Goal: Contribute content: Contribute content

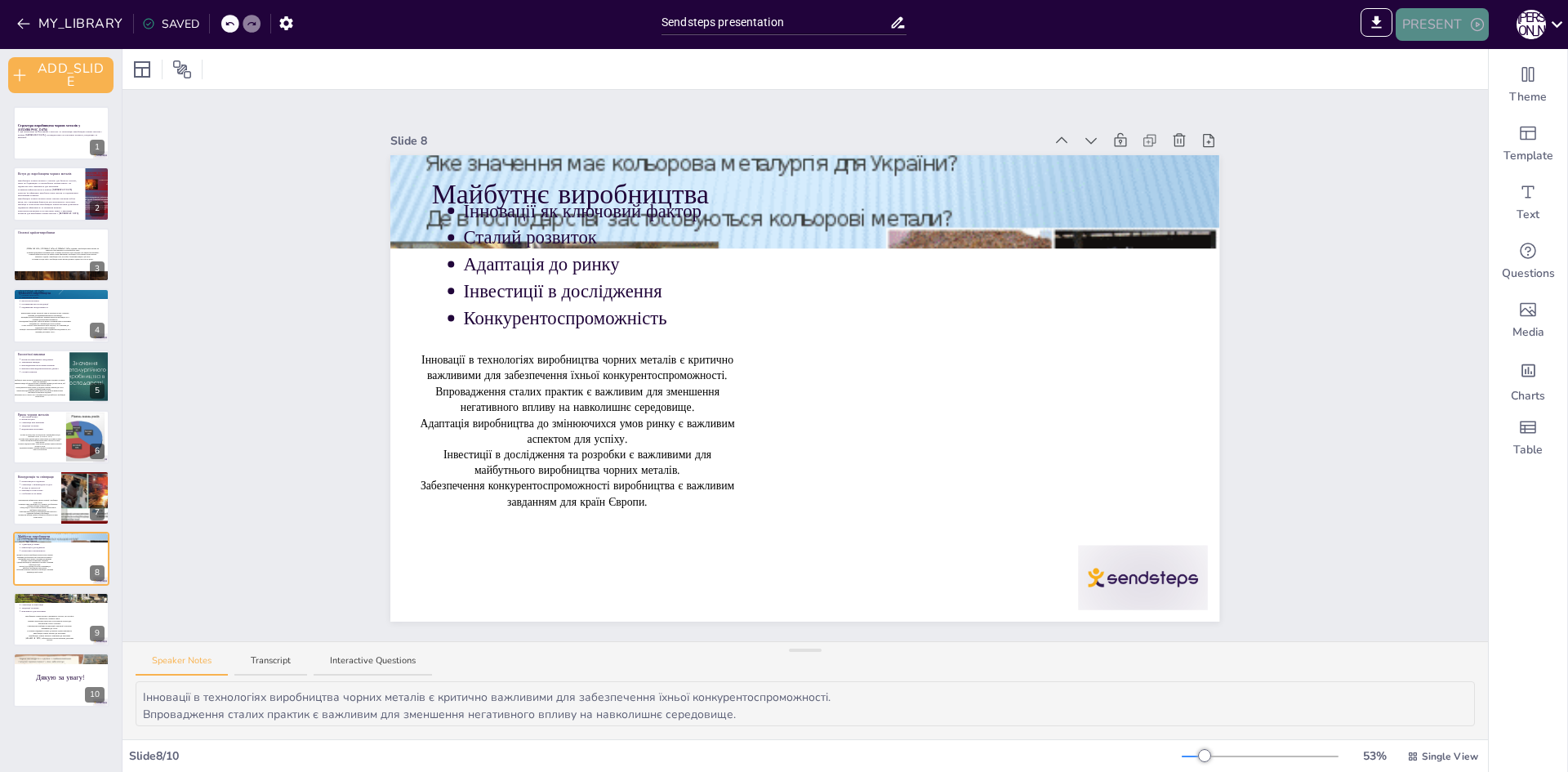
click at [1454, 27] on button "PRESENT" at bounding box center [1442, 25] width 93 height 33
click at [1435, 68] on font "ПРЕДВАРИТЕЛЬНЫЙ ПРОСМОТР_ПРЕЗЕНТАЦИИ" at bounding box center [1535, 60] width 254 height 16
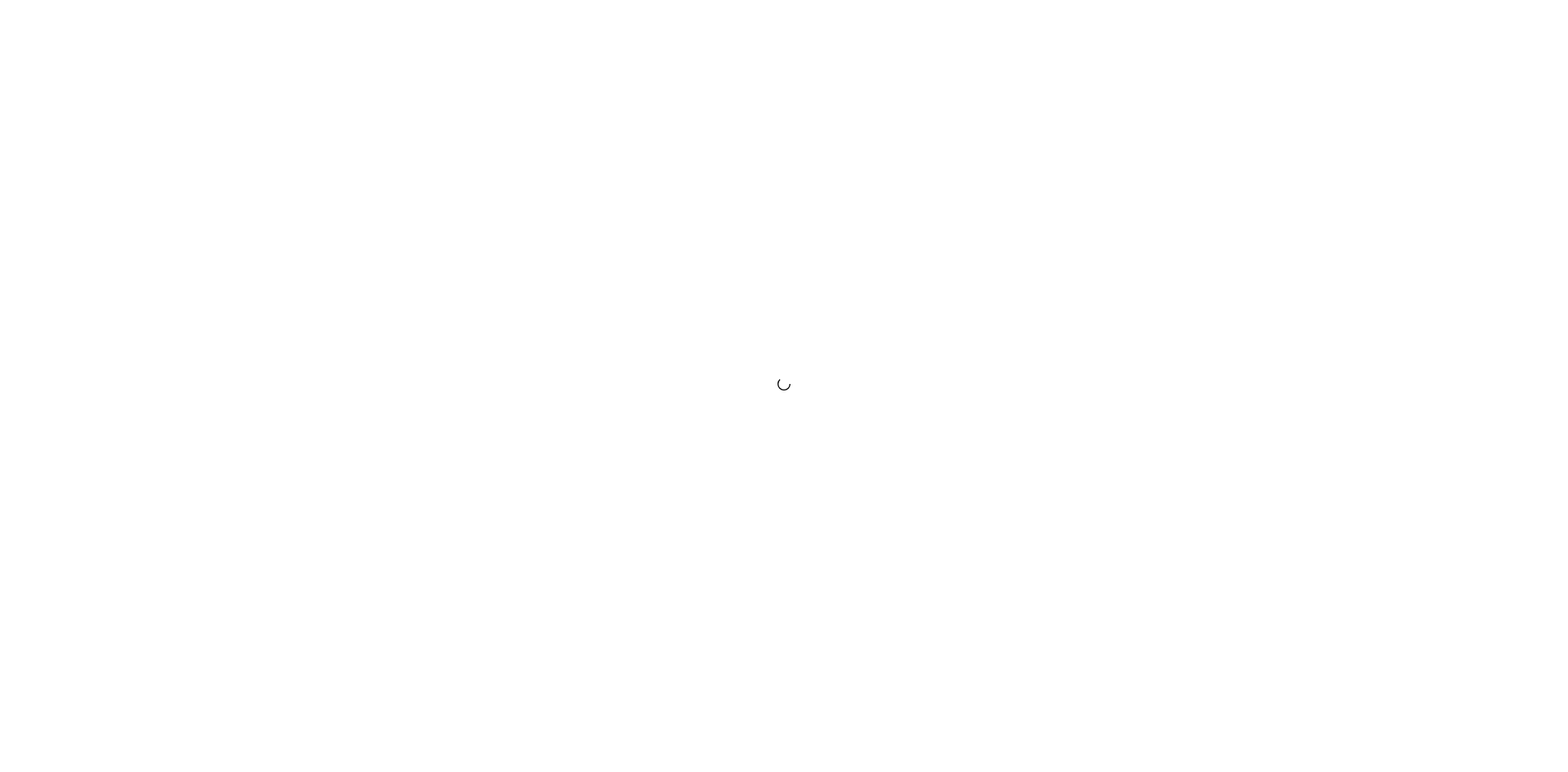
click at [1205, 126] on div at bounding box center [784, 386] width 1568 height 772
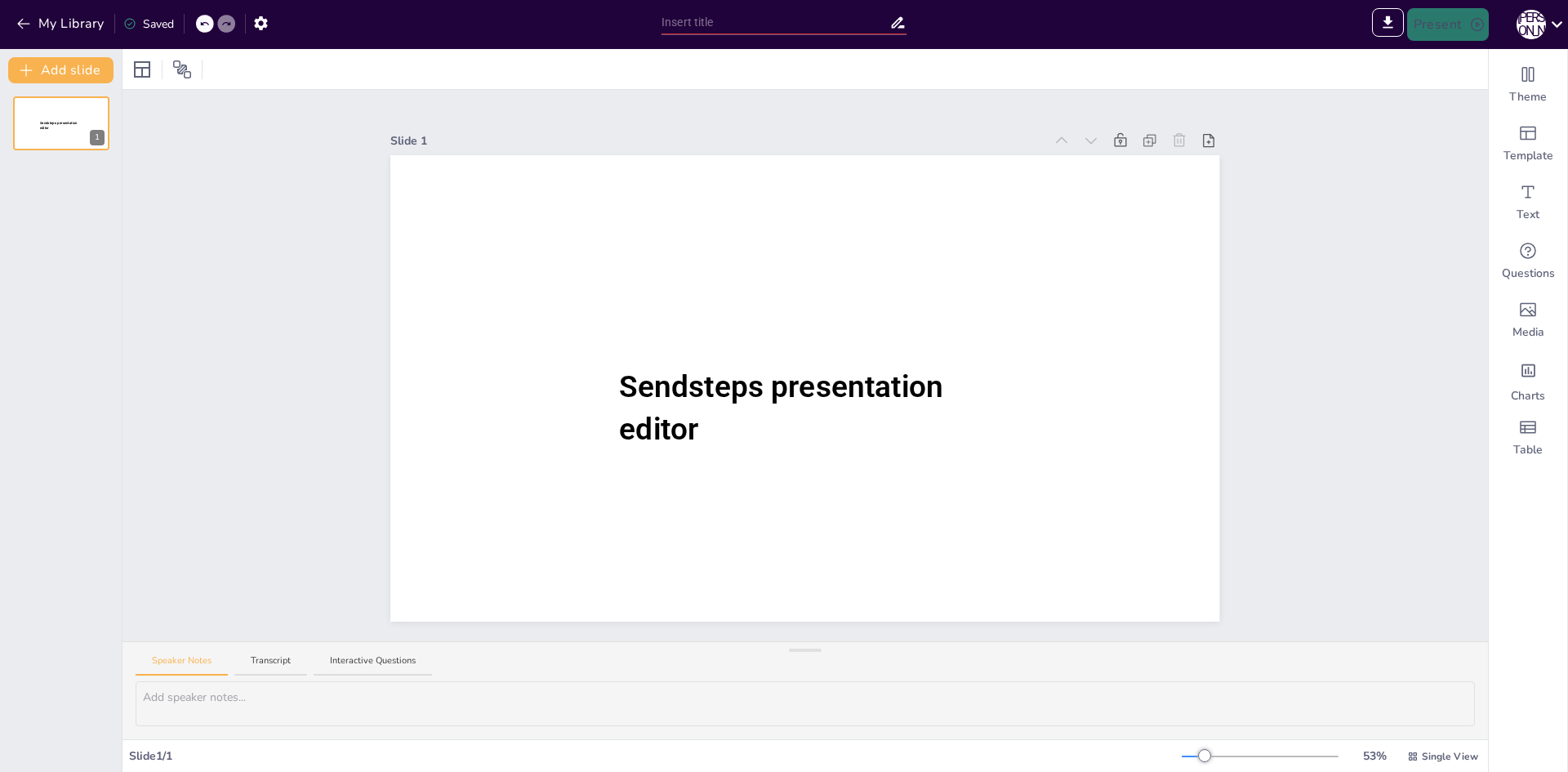
type input "Sendsteps presentation"
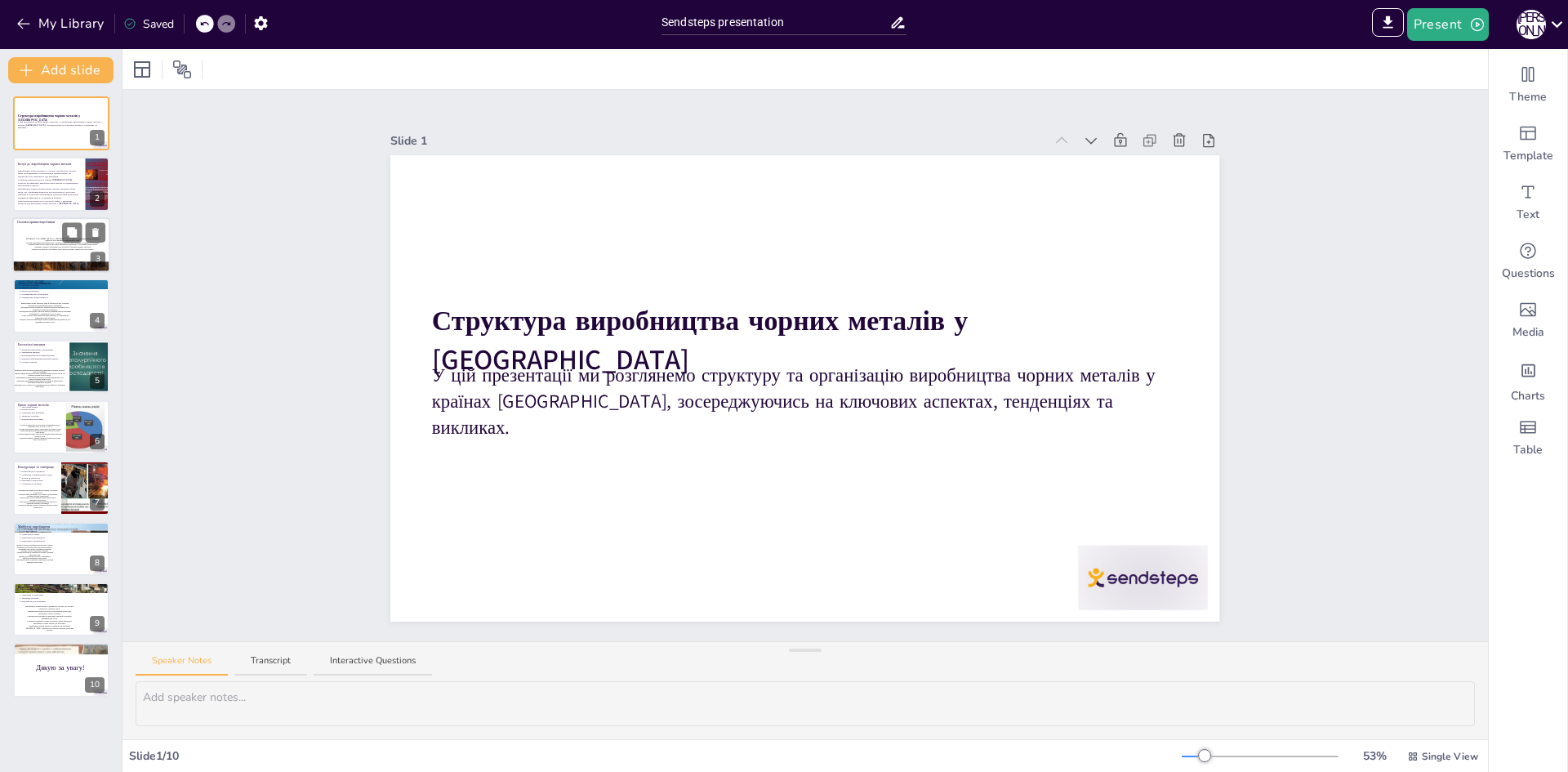
click at [58, 271] on div at bounding box center [61, 267] width 98 height 75
type textarea "[GEOGRAPHIC_DATA], [GEOGRAPHIC_DATA] та [GEOGRAPHIC_DATA] є лідерами у виробниц…"
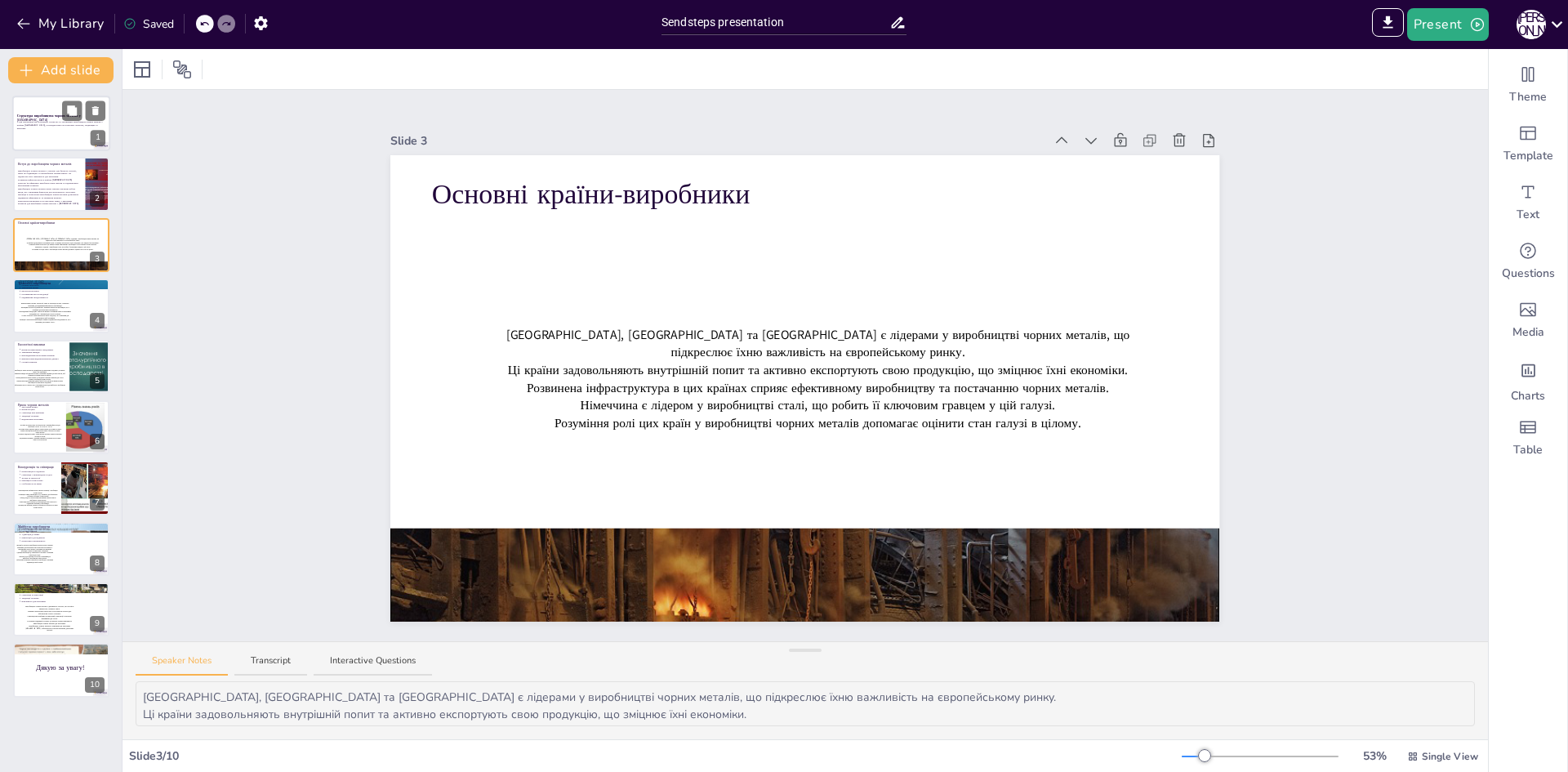
click at [58, 126] on span "У цій презентації ми розглянемо структуру та організацію виробництва чорних мет…" at bounding box center [60, 124] width 86 height 9
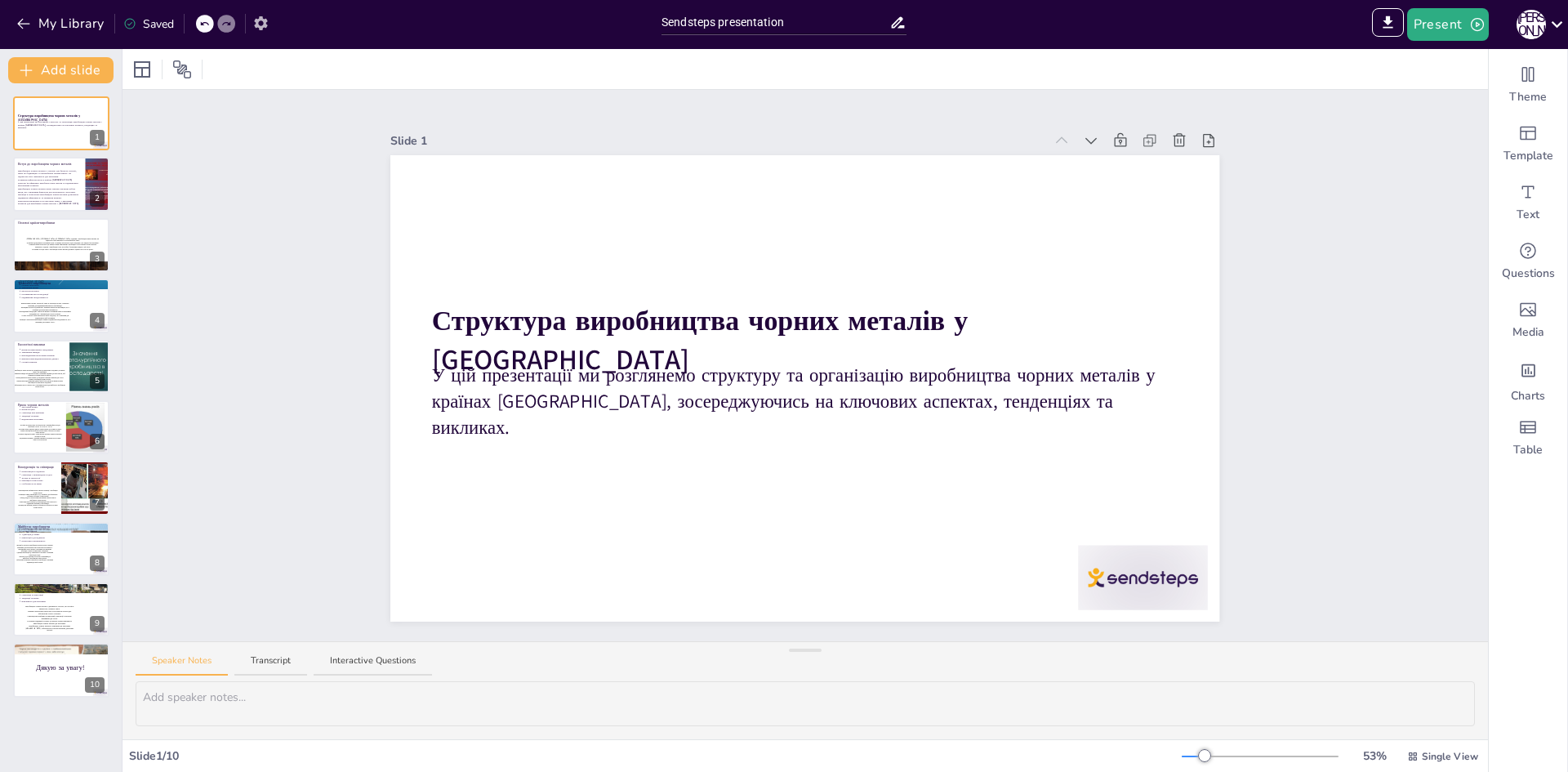
click at [259, 21] on icon "button" at bounding box center [260, 23] width 13 height 14
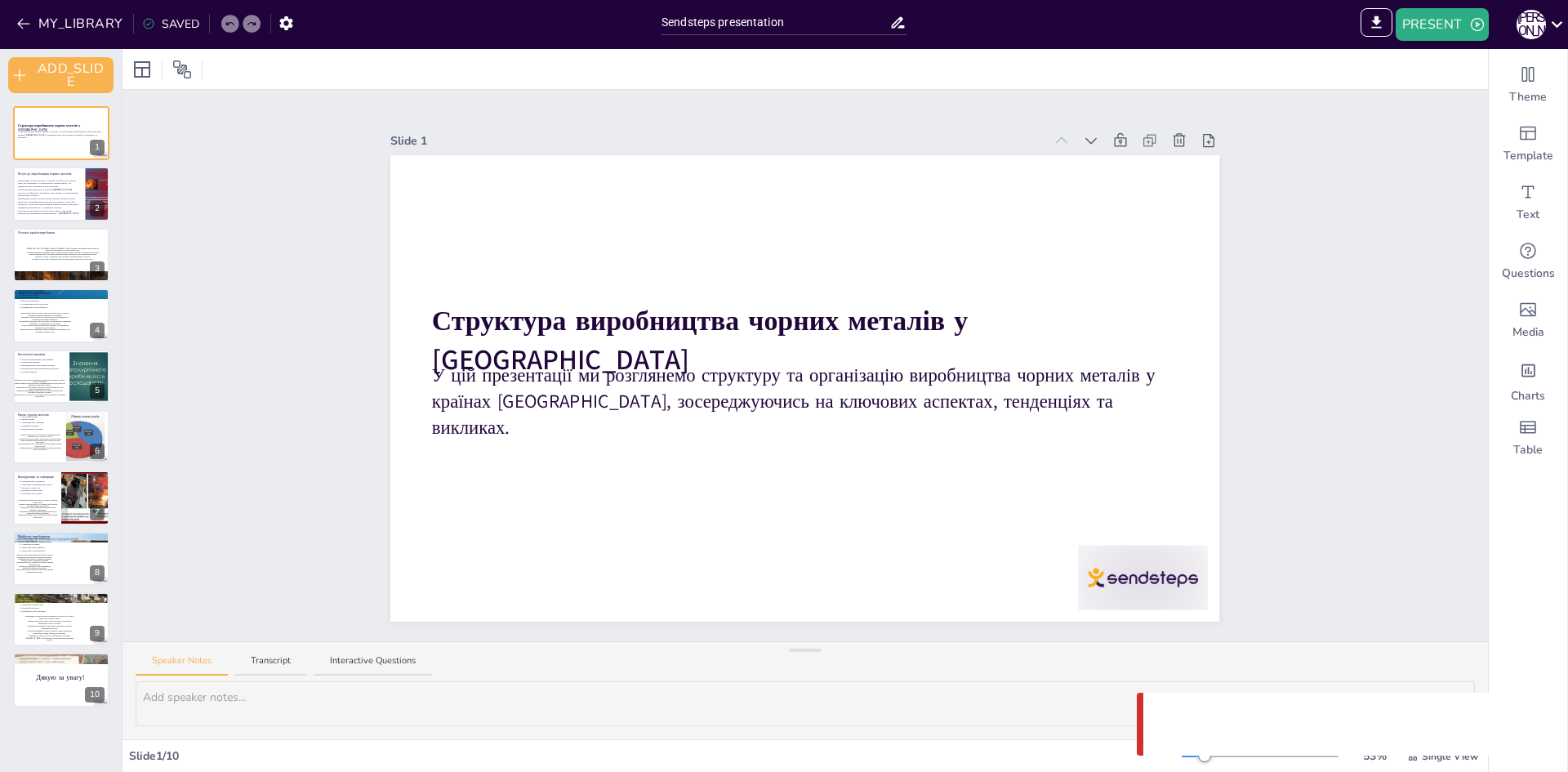
click at [165, 19] on div "SAVED" at bounding box center [171, 24] width 57 height 17
click at [146, 26] on icon at bounding box center [148, 24] width 10 height 10
click at [91, 20] on button "MY_LIBRARY" at bounding box center [70, 23] width 117 height 27
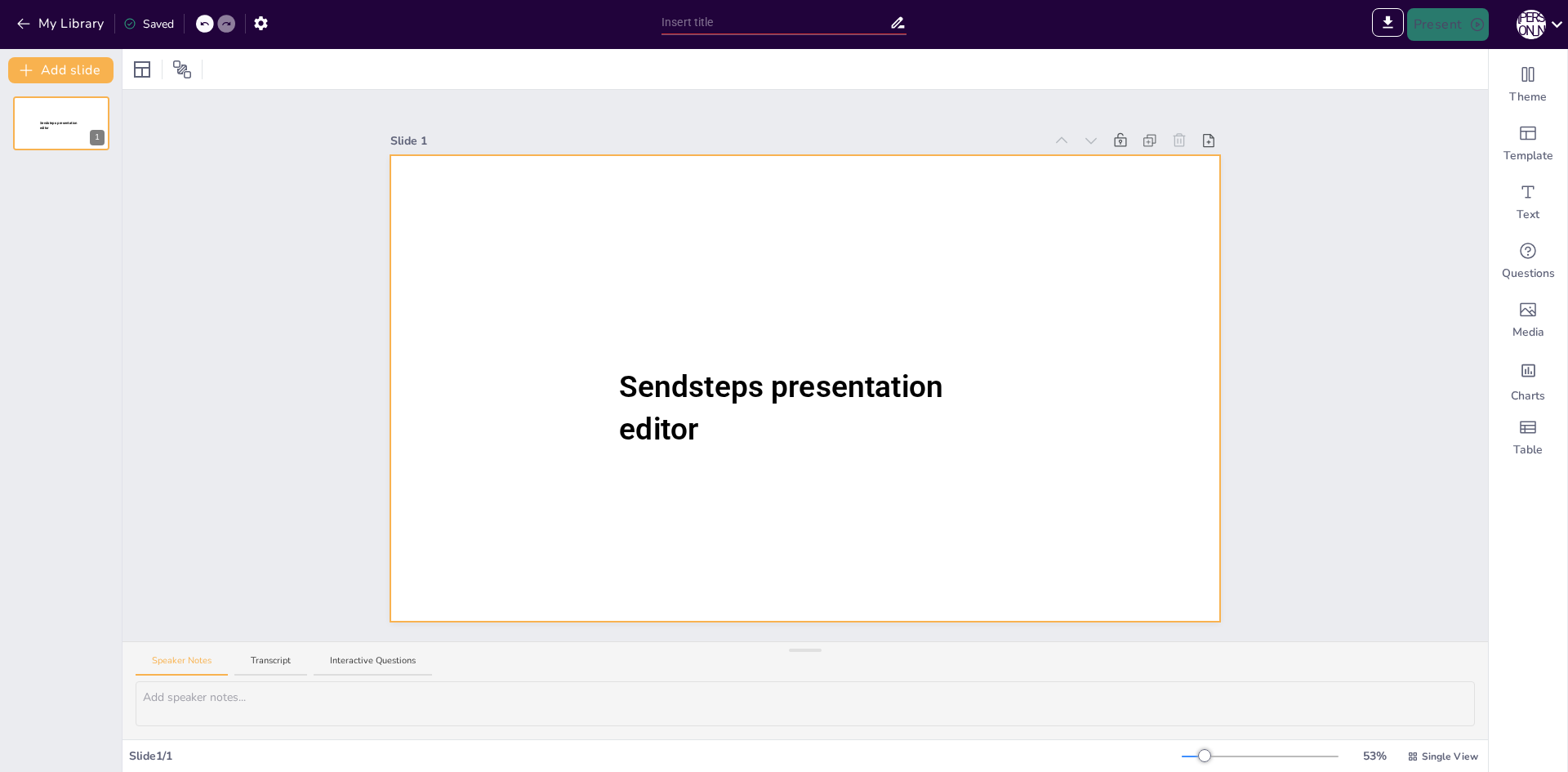
type input "Sendsteps presentation"
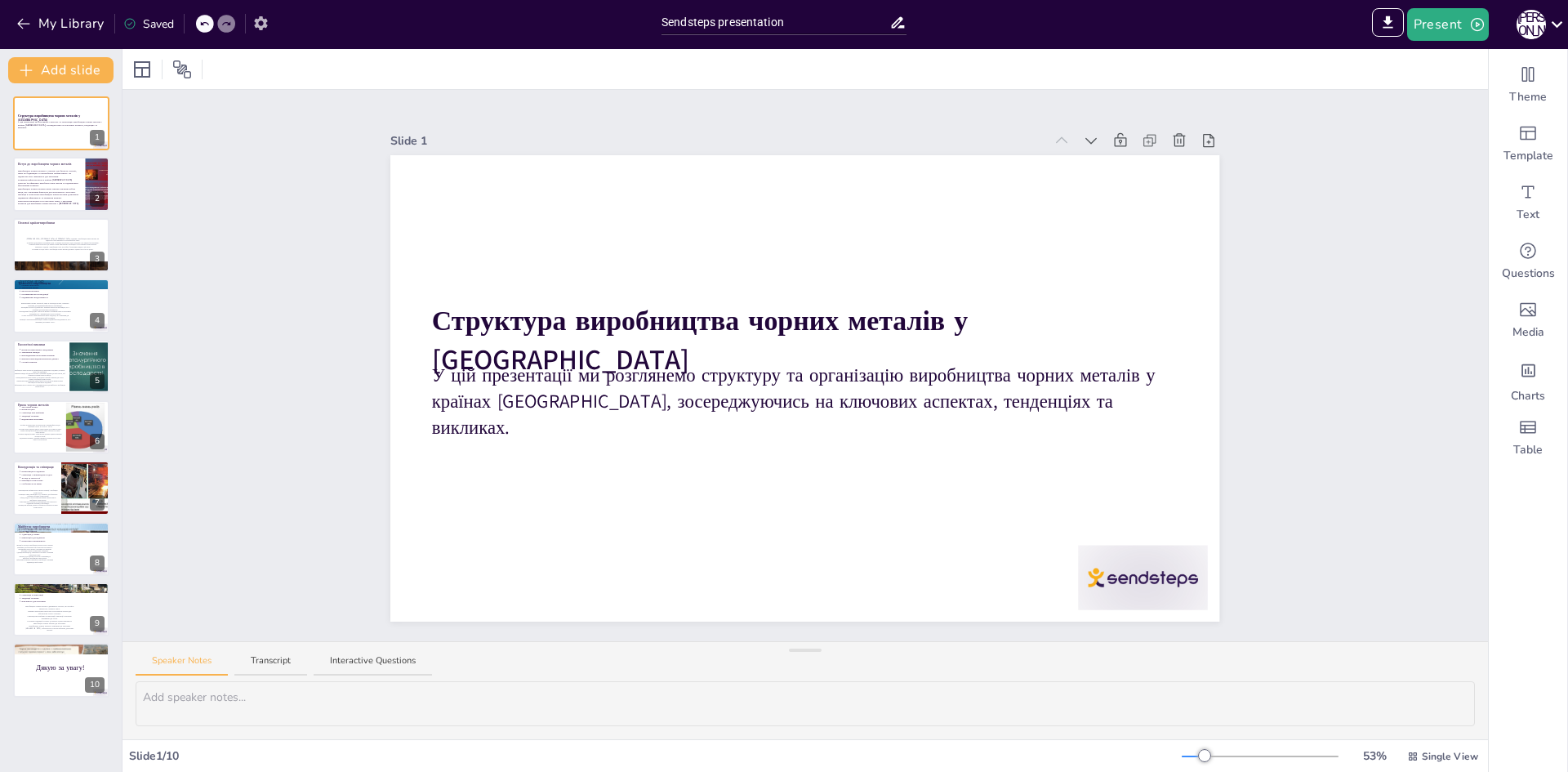
click at [265, 26] on icon "button" at bounding box center [260, 23] width 13 height 14
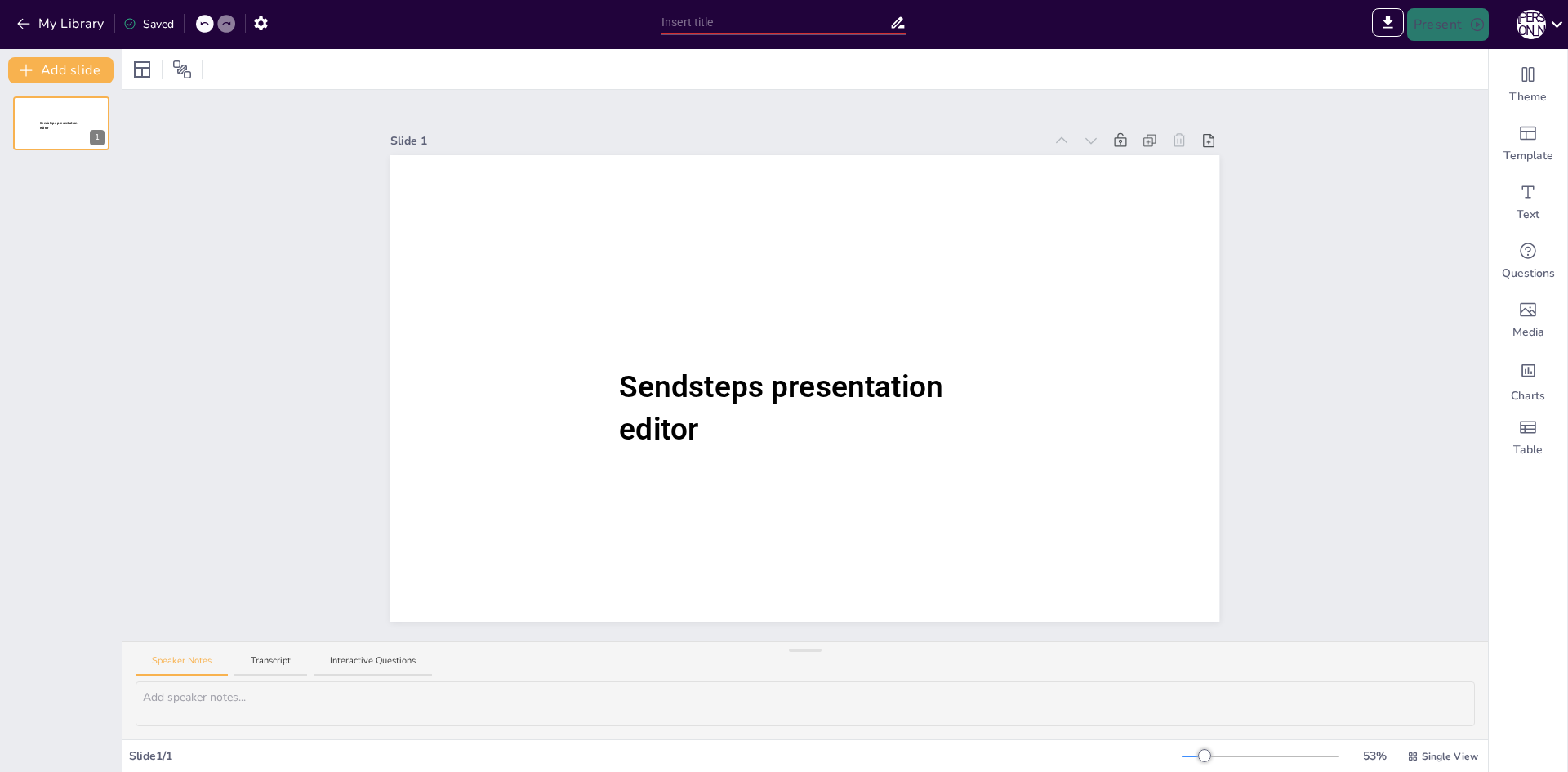
type input "Sendsteps presentation"
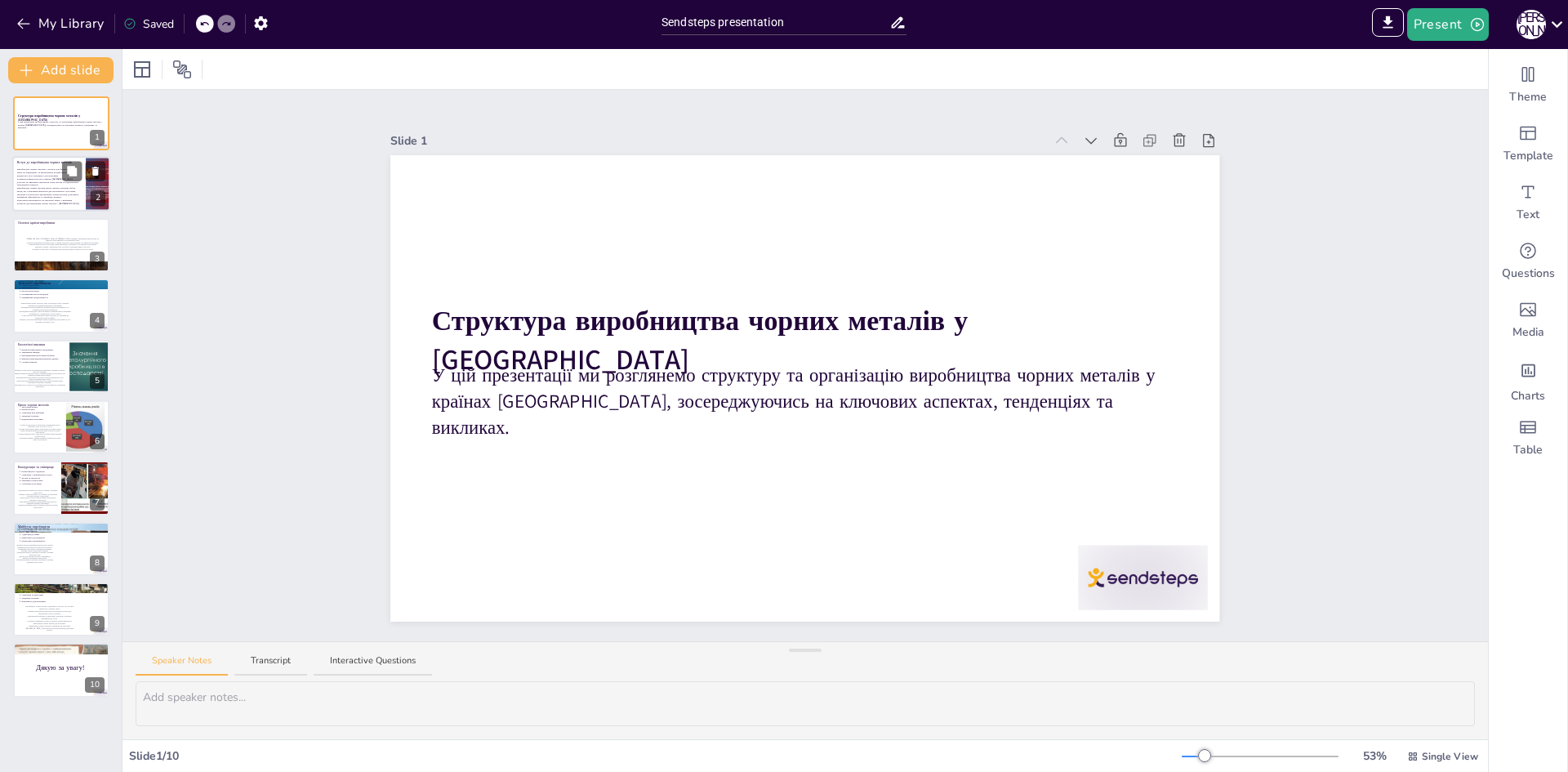
click at [59, 187] on p "Виробництво чорних металів також створює численні робочі місця, що є важливим ф…" at bounding box center [49, 190] width 63 height 7
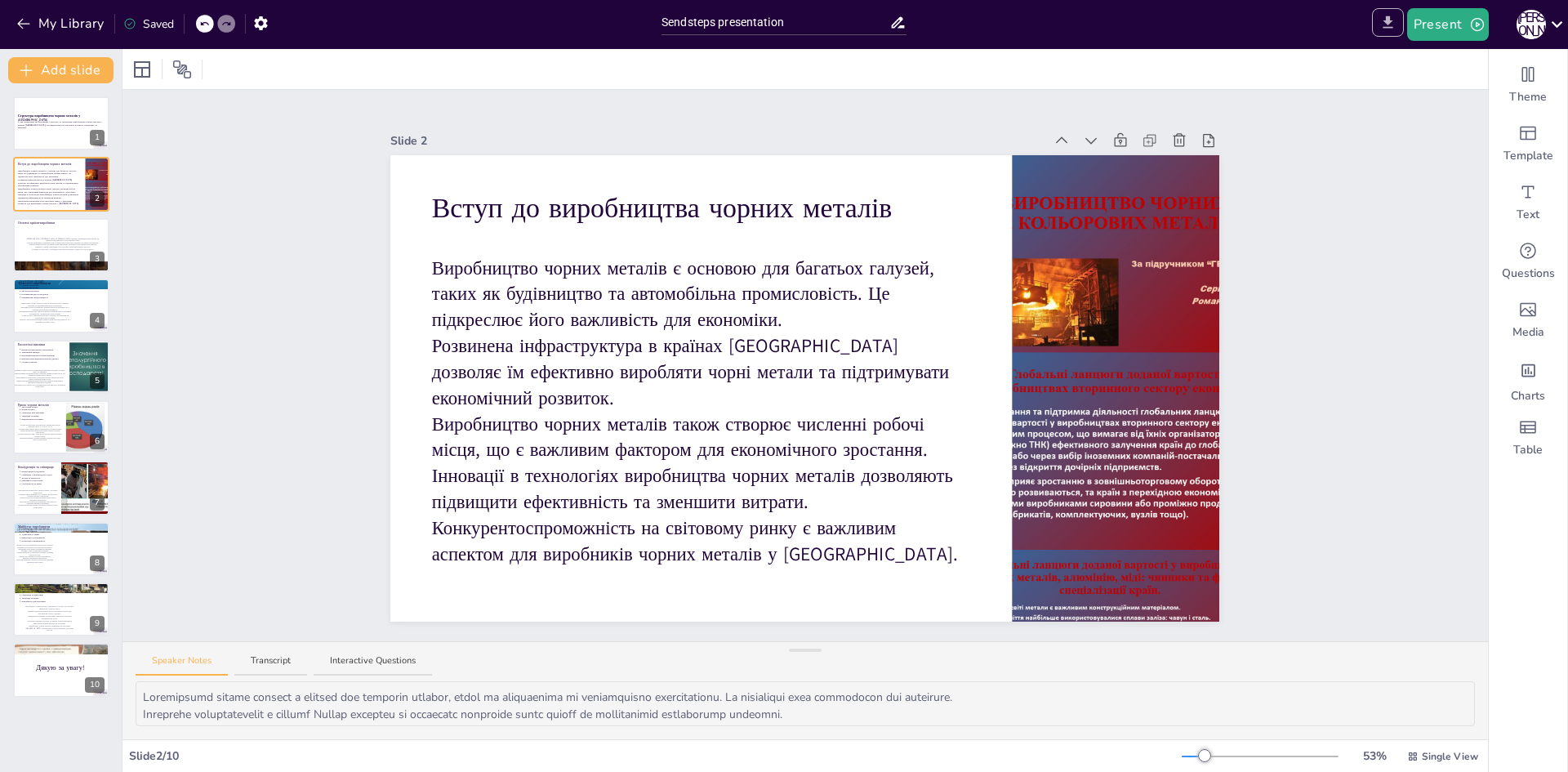
click at [1380, 32] on button "Export to PowerPoint" at bounding box center [1387, 22] width 32 height 28
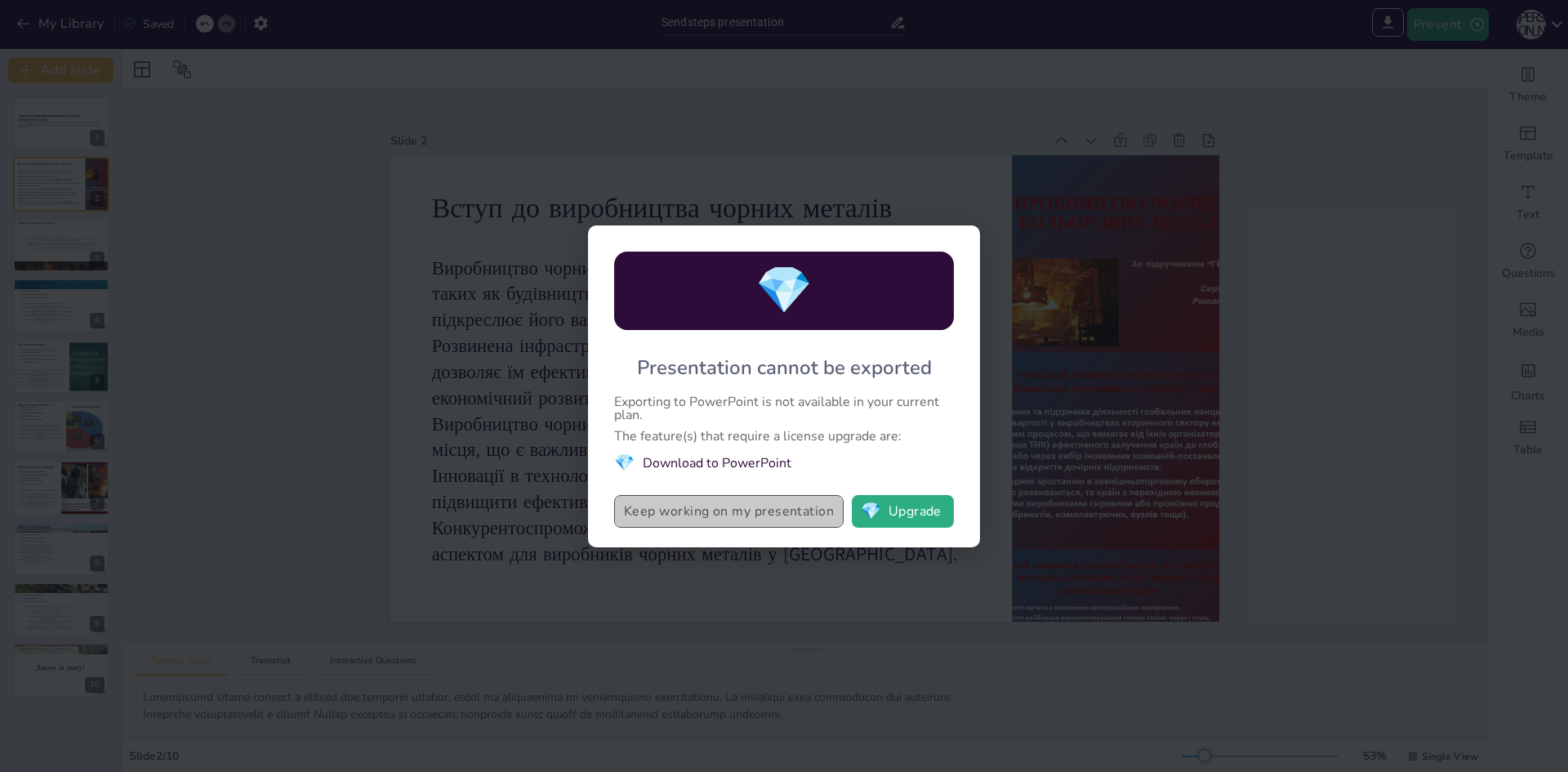
click at [793, 512] on button "Keep working on my presentation" at bounding box center [729, 512] width 230 height 33
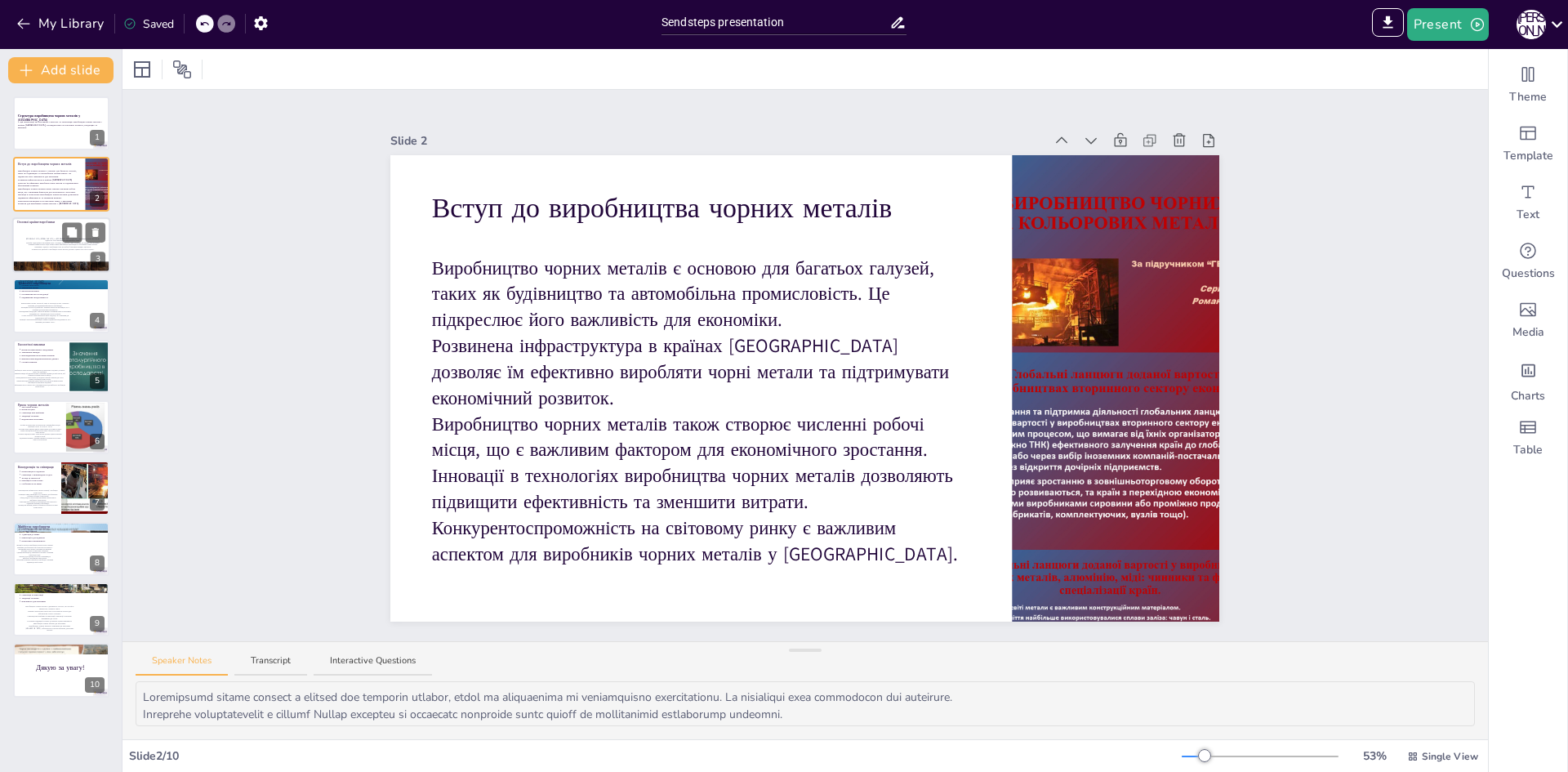
click at [20, 232] on div at bounding box center [61, 245] width 98 height 56
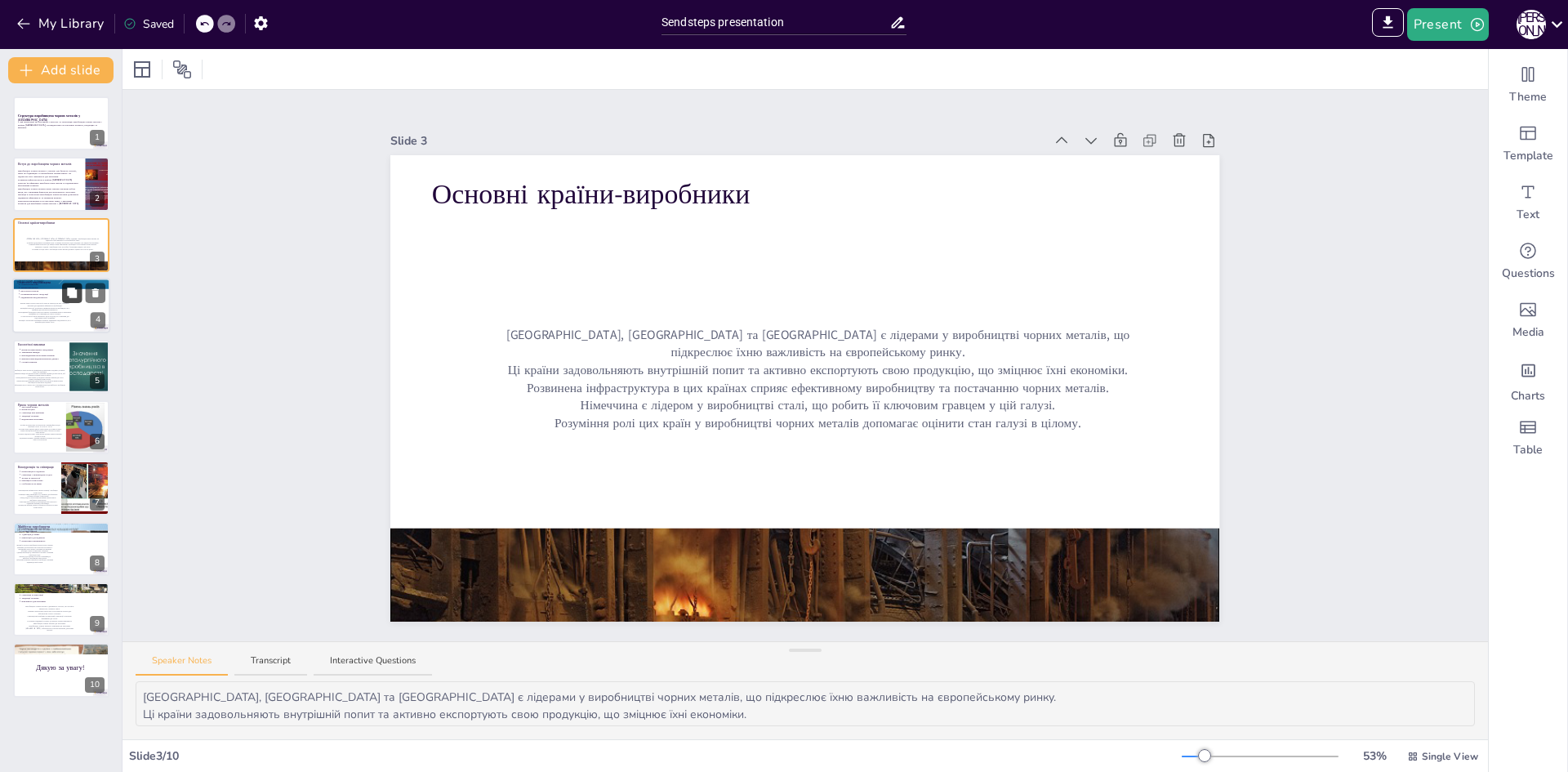
click at [66, 298] on button at bounding box center [71, 293] width 20 height 20
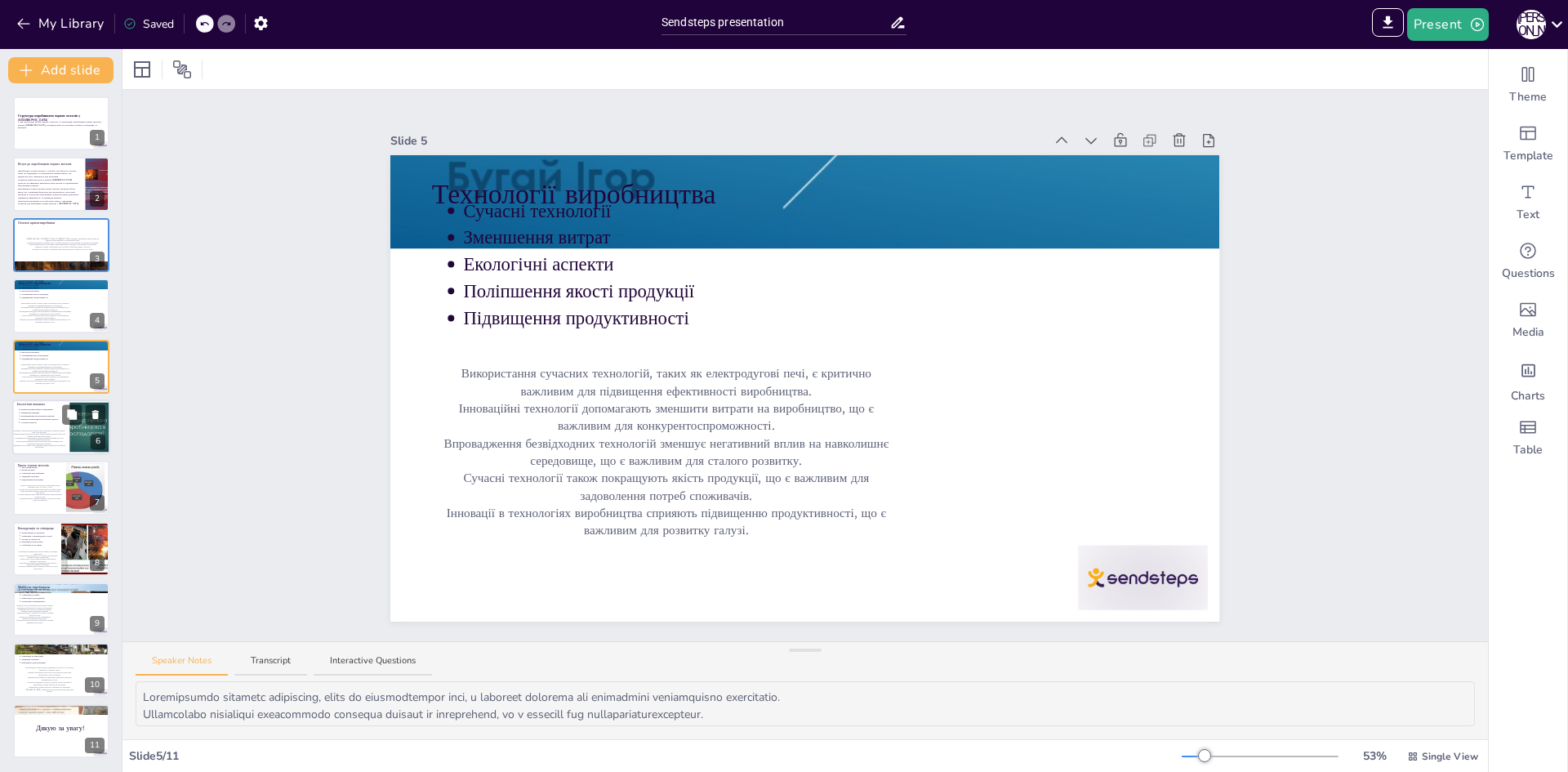
click at [39, 406] on p "Екологічні виклики" at bounding box center [39, 404] width 44 height 5
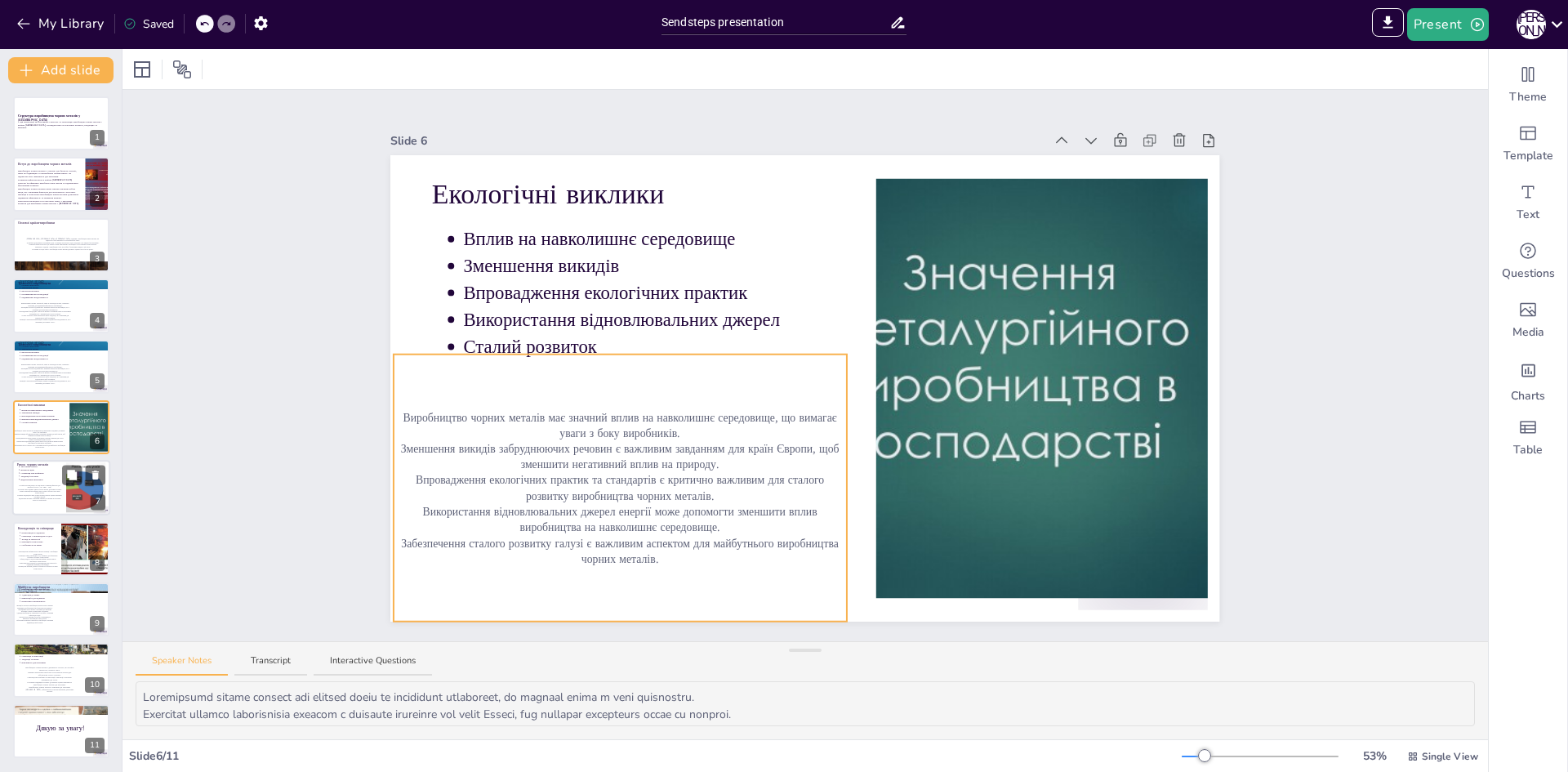
click at [38, 464] on p "Ринок чорних металів" at bounding box center [39, 465] width 44 height 5
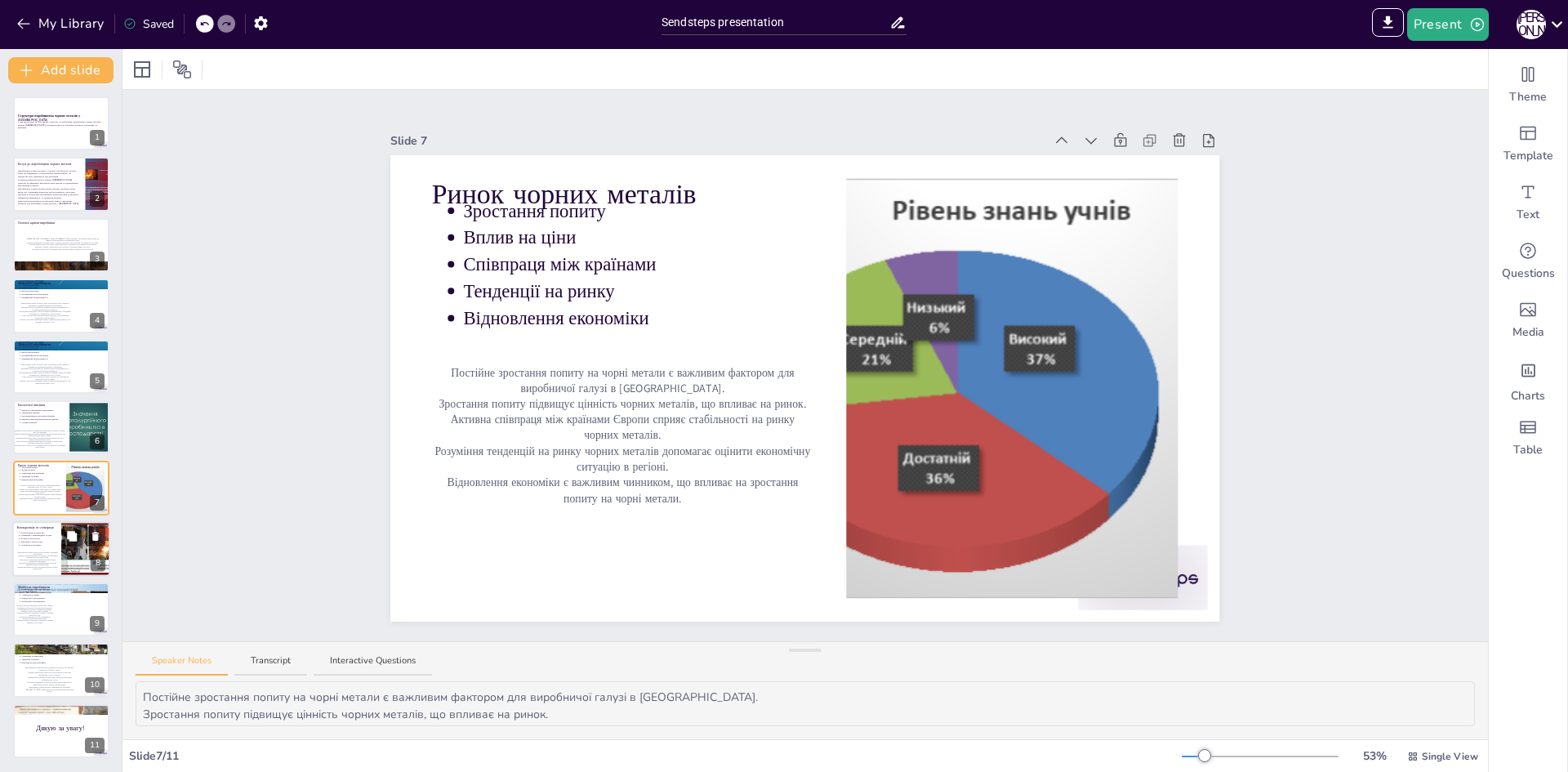
click at [57, 565] on p "Конкуренція може призвести до впровадження нових технологій і підвищення ефекти…" at bounding box center [37, 564] width 44 height 4
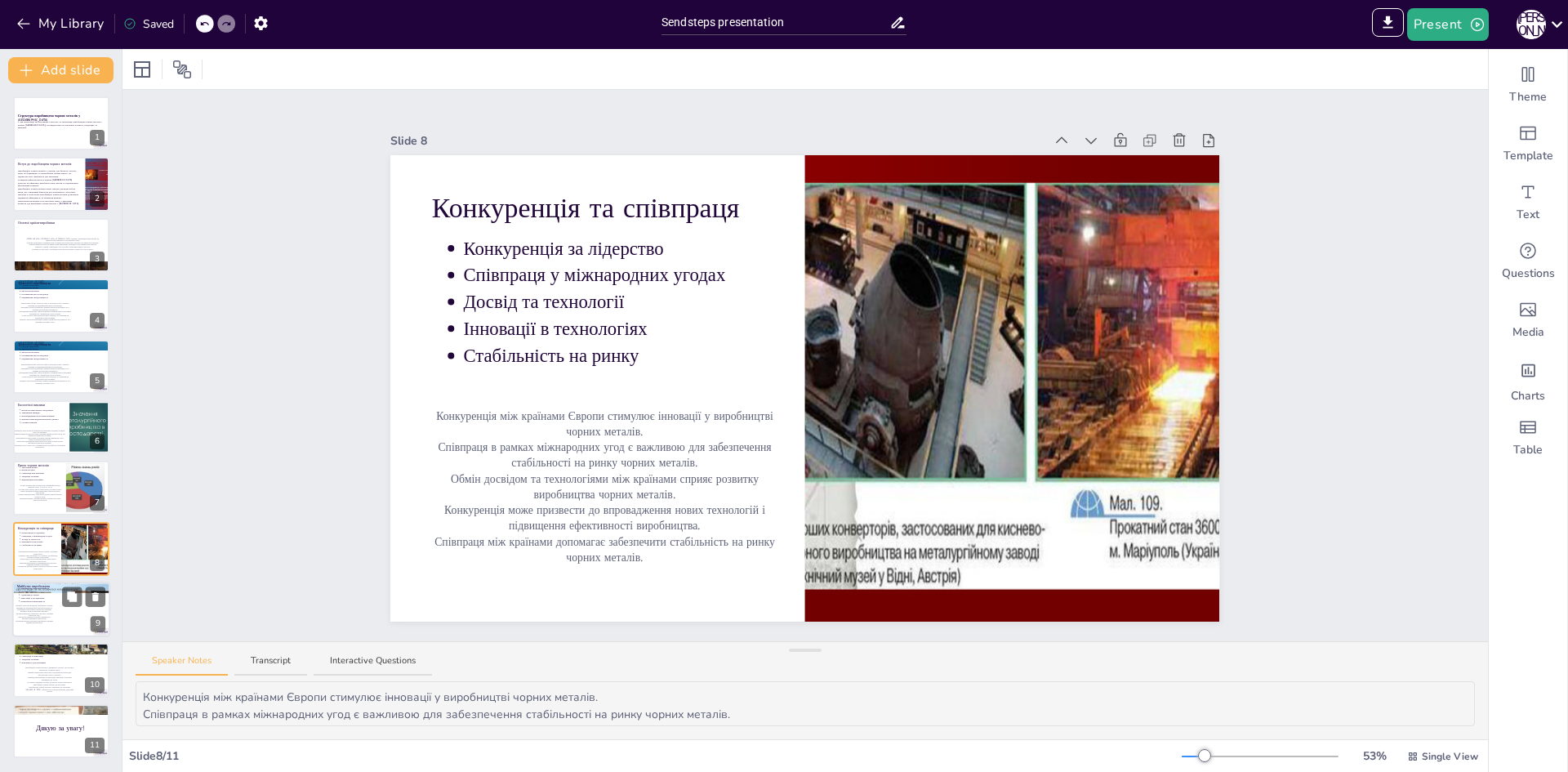
click at [28, 607] on span "Інновації в технологіях виробництва чорних металів є критично важливими для заб…" at bounding box center [33, 607] width 37 height 4
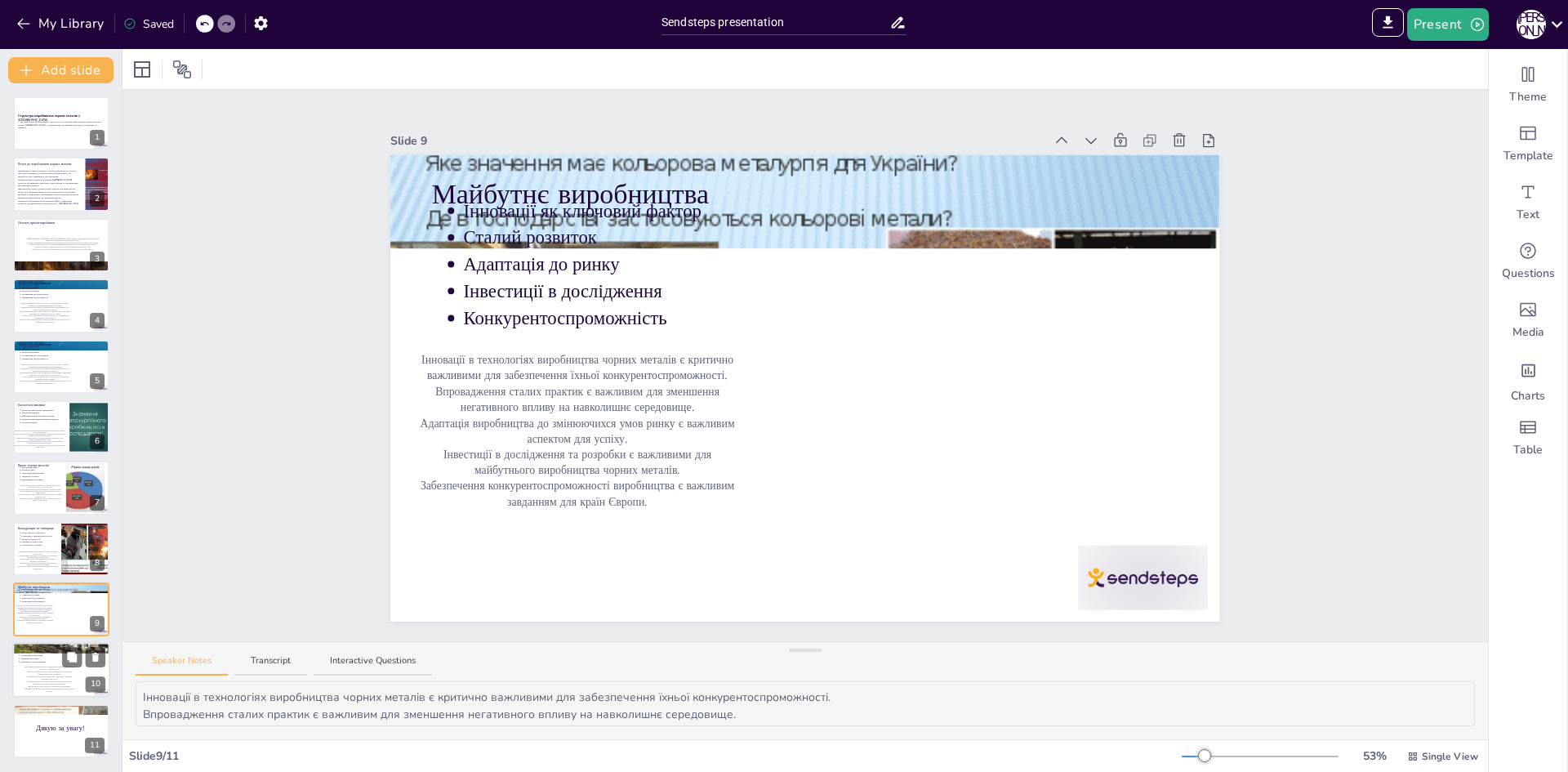
click at [46, 671] on span "Виробництво чорних металів є динамічною галуззю, що постійно змінюється, і вима…" at bounding box center [49, 669] width 49 height 5
type textarea "Виробництво чорних металів є динамічною галуззю, що постійно змінюється, і вима…"
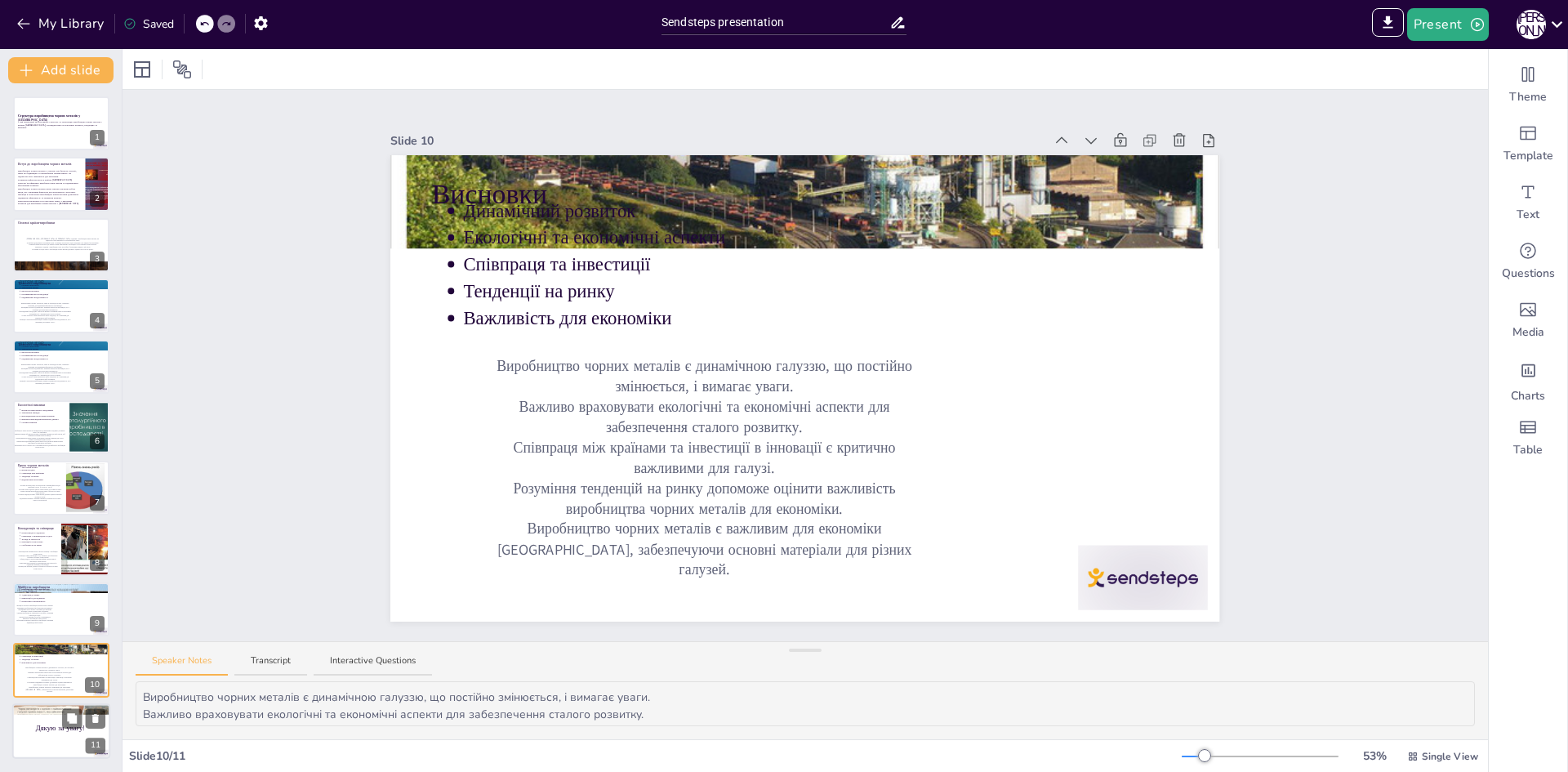
click at [34, 715] on div at bounding box center [61, 731] width 98 height 56
